Goal: Find specific page/section: Find specific page/section

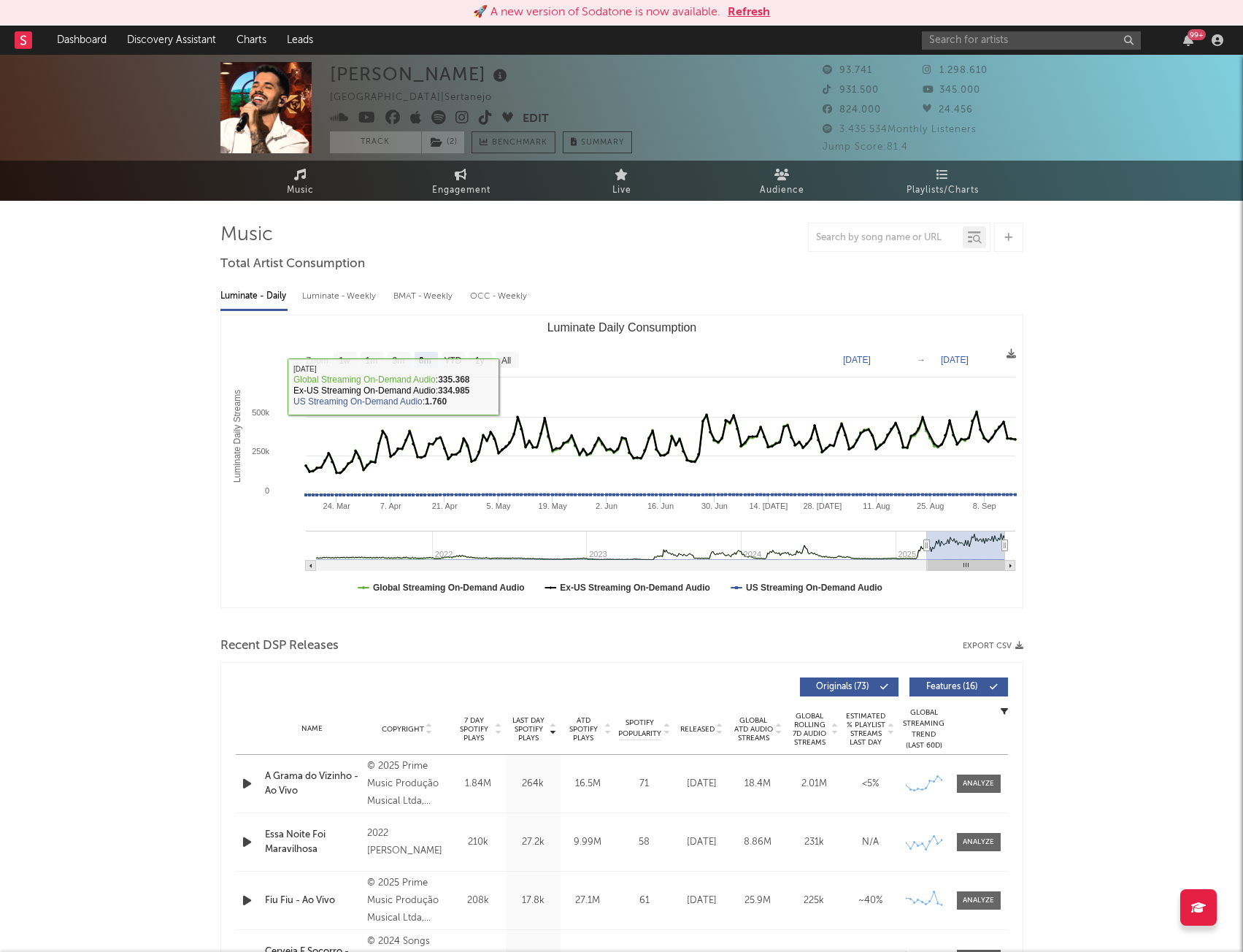
select select "6m"
click at [1015, 37] on input "text" at bounding box center [1031, 41] width 219 height 18
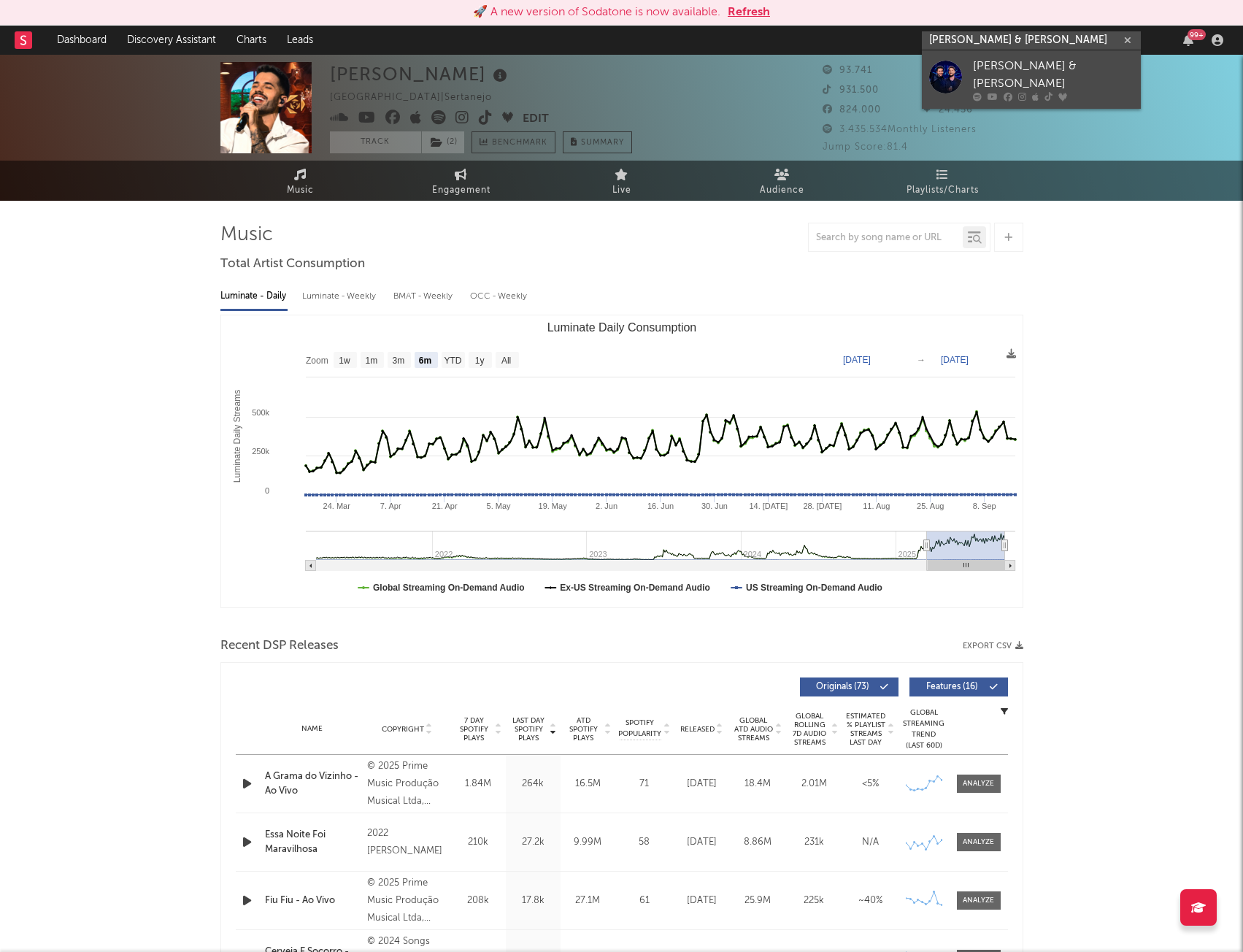
type input "[PERSON_NAME] & [PERSON_NAME]"
click at [1011, 76] on div "[PERSON_NAME] & [PERSON_NAME]" at bounding box center [1053, 75] width 161 height 35
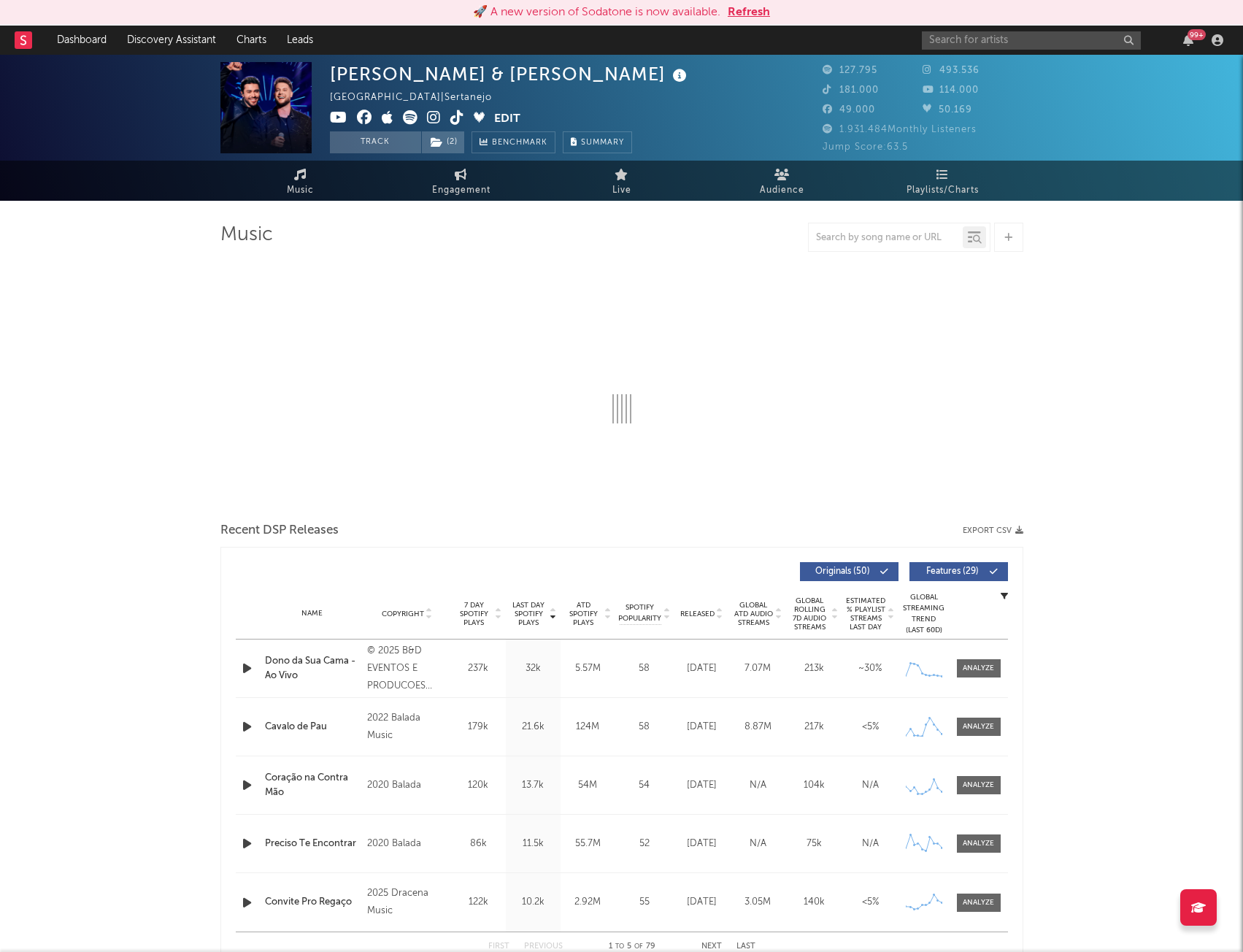
select select "6m"
